Goal: Task Accomplishment & Management: Manage account settings

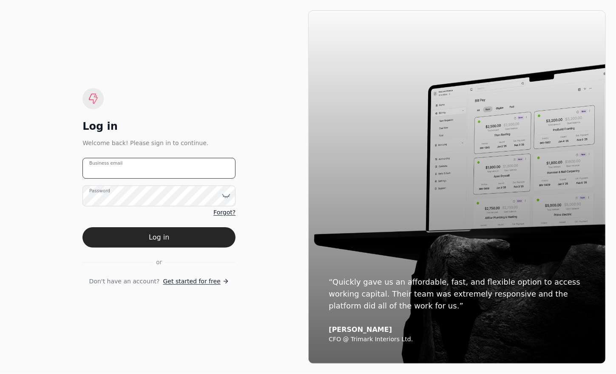
click at [132, 168] on email "Business email" at bounding box center [158, 168] width 153 height 21
type email "[EMAIL_ADDRESS][DOMAIN_NAME]"
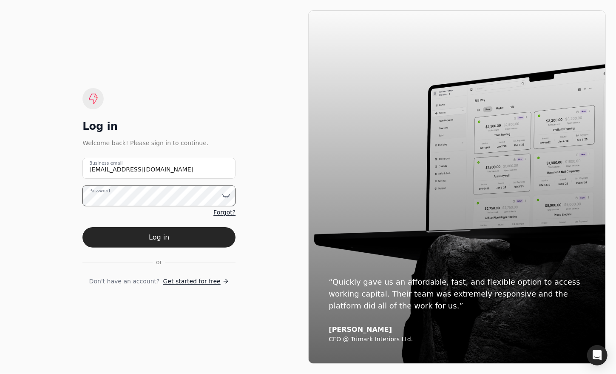
click at [82, 227] on button "Log in" at bounding box center [158, 237] width 153 height 20
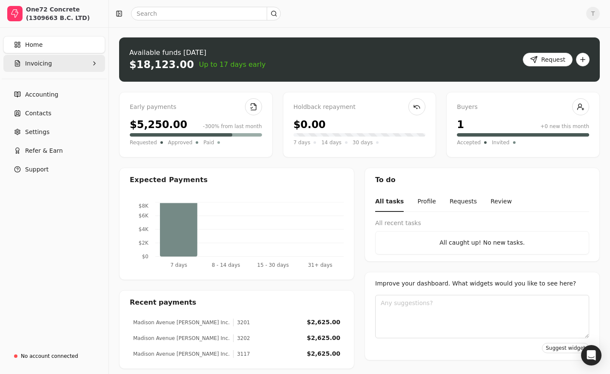
click at [39, 66] on span "Invoicing" at bounding box center [38, 63] width 27 height 9
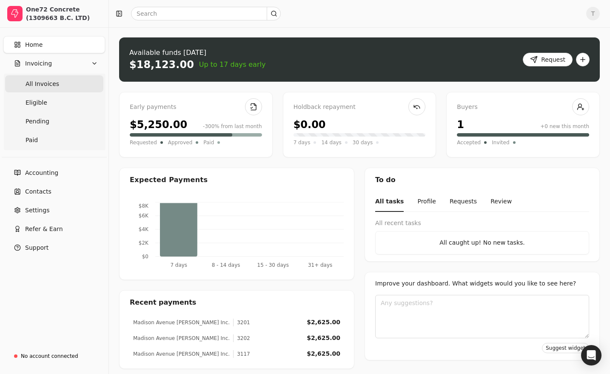
click at [49, 86] on span "All Invoices" at bounding box center [43, 83] width 34 height 9
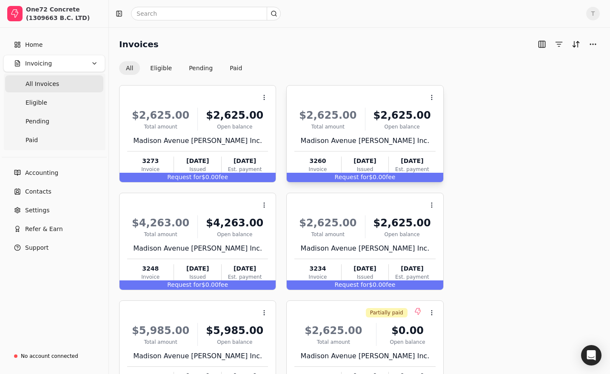
scroll to position [284, 0]
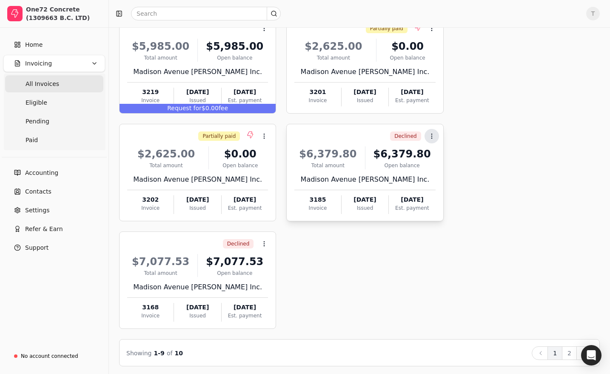
click at [435, 136] on button "Context Menu Button" at bounding box center [431, 136] width 14 height 14
click at [439, 154] on span "Open" at bounding box center [445, 155] width 16 height 9
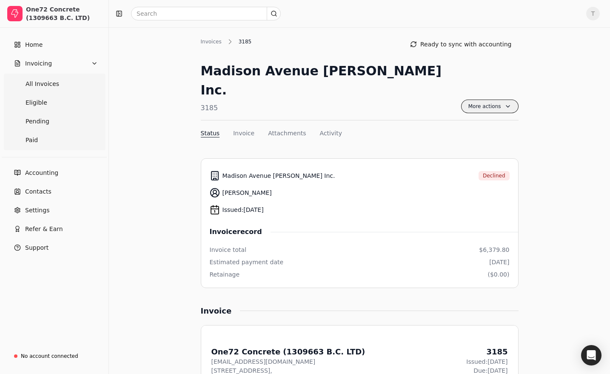
click at [490, 99] on span "More actions" at bounding box center [489, 106] width 57 height 14
click at [21, 43] on link "Home" at bounding box center [54, 44] width 102 height 17
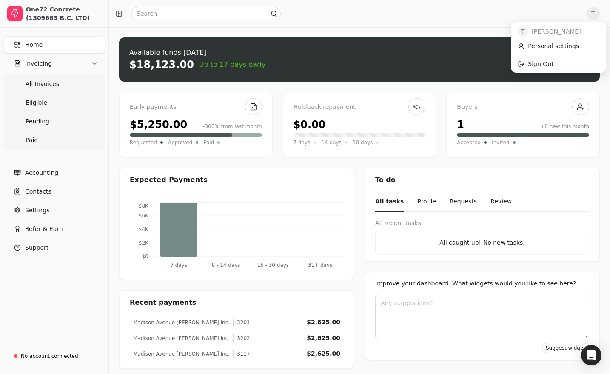
click at [599, 10] on span "T" at bounding box center [593, 14] width 14 height 14
click at [537, 65] on span "Sign Out" at bounding box center [540, 64] width 26 height 9
